Goal: Task Accomplishment & Management: Complete application form

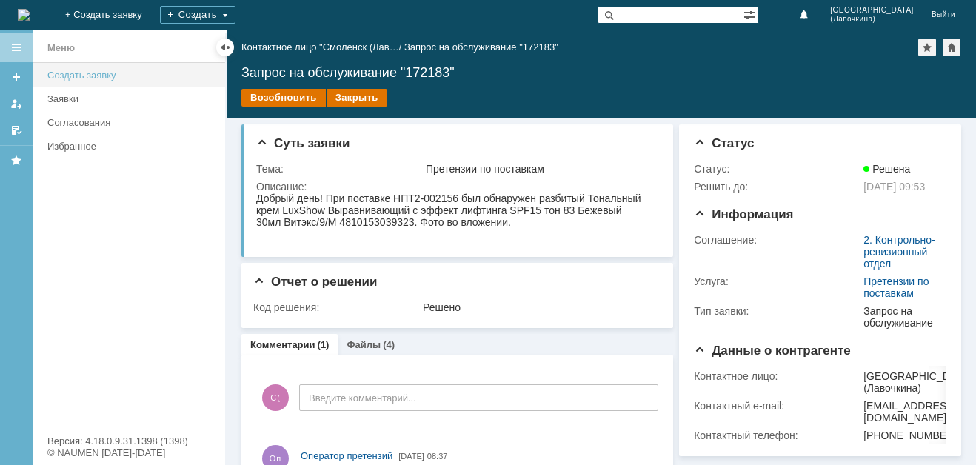
click at [86, 77] on div "Создать заявку" at bounding box center [131, 75] width 169 height 11
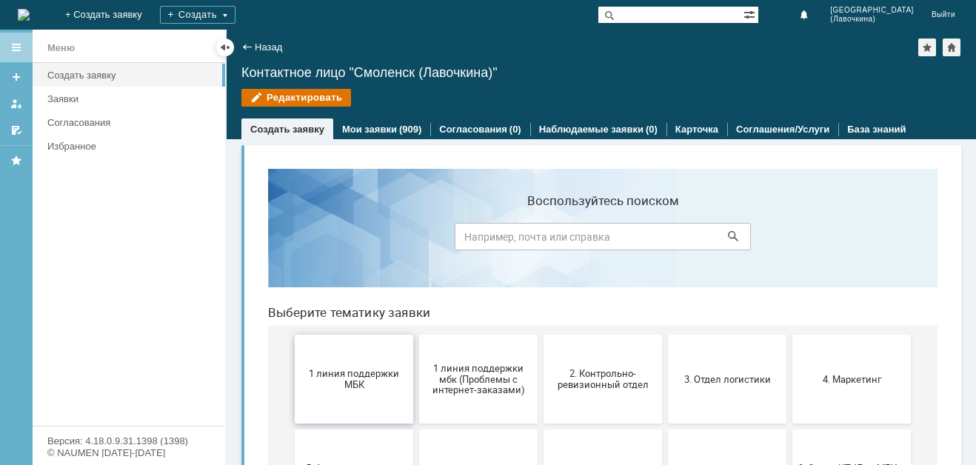
click at [356, 390] on button "1 линия поддержки МБК" at bounding box center [354, 379] width 119 height 89
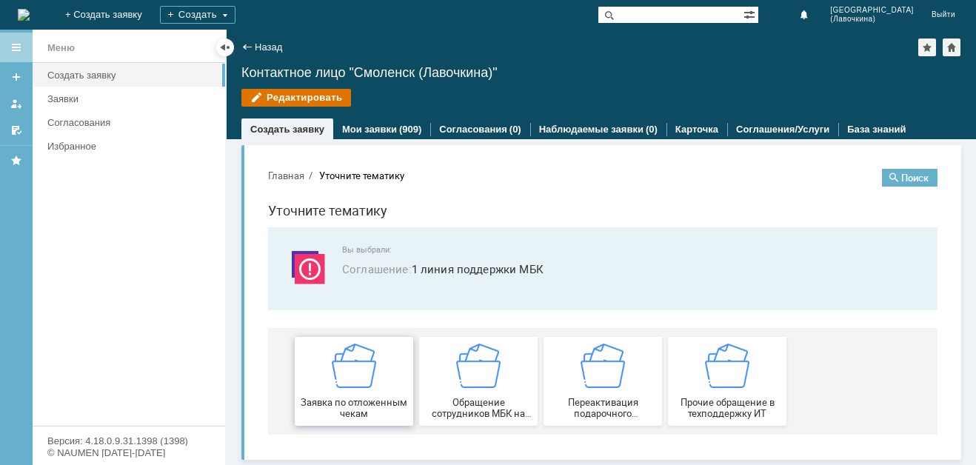
click at [363, 373] on img at bounding box center [354, 366] width 44 height 44
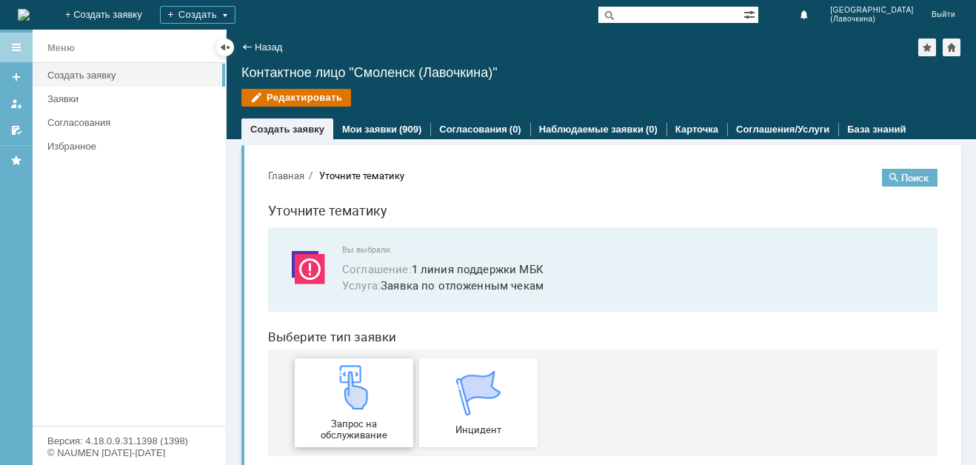
click at [359, 397] on img at bounding box center [354, 387] width 44 height 44
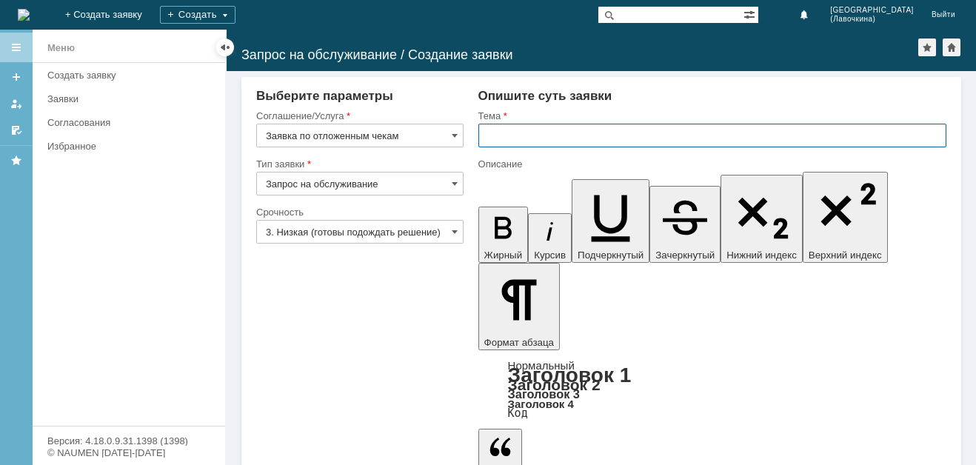
paste input "Заявка по отложенным чекам"
type input "Заявка по отложенным чекам"
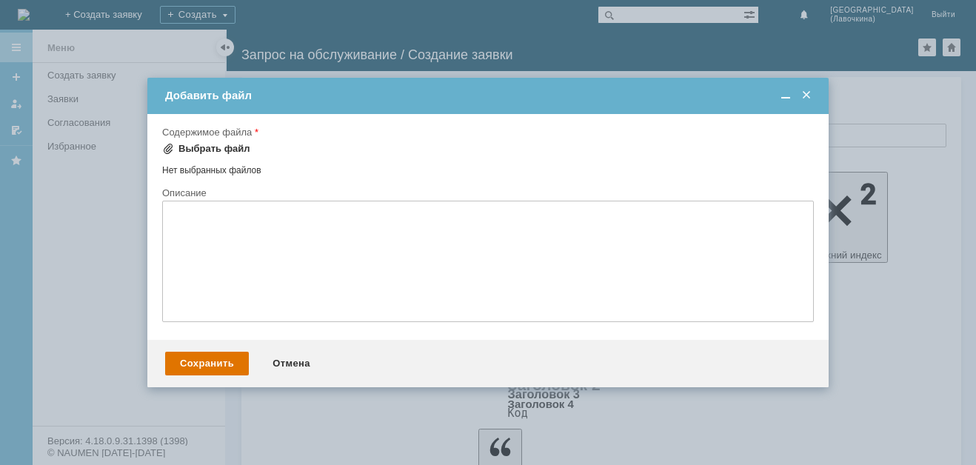
click at [219, 150] on div "Выбрать файл" at bounding box center [215, 149] width 72 height 12
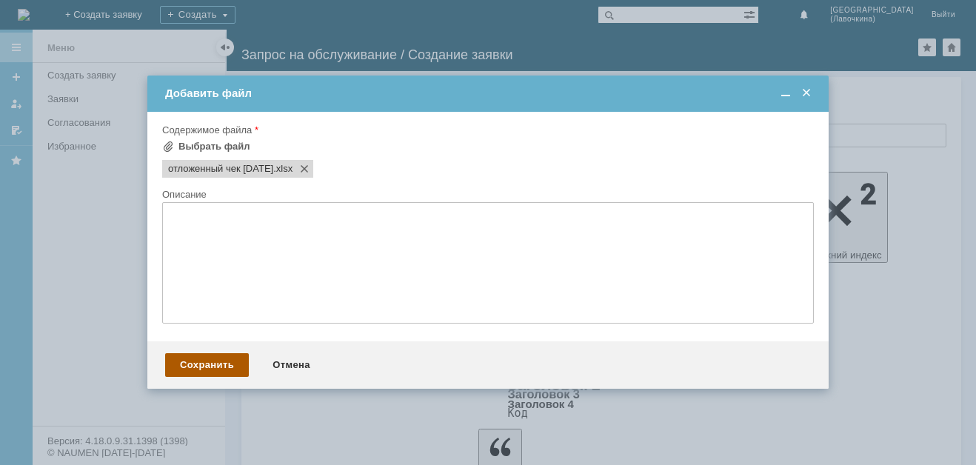
click at [207, 365] on div "Сохранить" at bounding box center [207, 365] width 84 height 24
